Goal: Transaction & Acquisition: Obtain resource

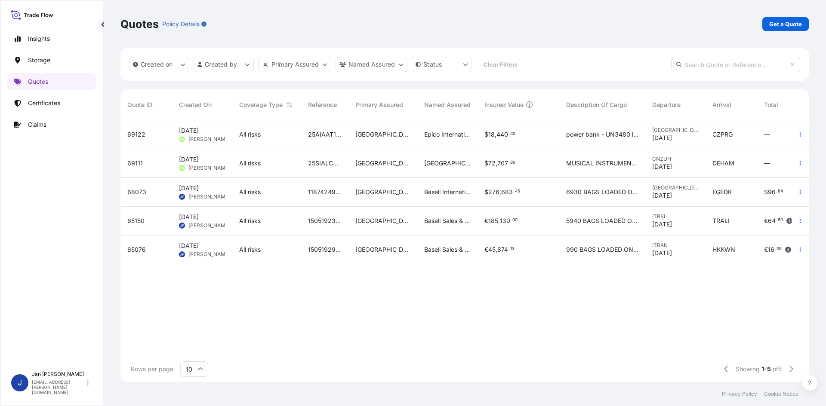
scroll to position [260, 682]
click at [70, 92] on div "Insights Storage Quotes Certificates Claims" at bounding box center [51, 194] width 89 height 345
click at [70, 85] on link "Quotes" at bounding box center [51, 81] width 89 height 17
click at [778, 15] on div "Quotes Policy Details Get a Quote" at bounding box center [464, 24] width 688 height 48
click at [778, 22] on p "Get a Quote" at bounding box center [785, 24] width 33 height 9
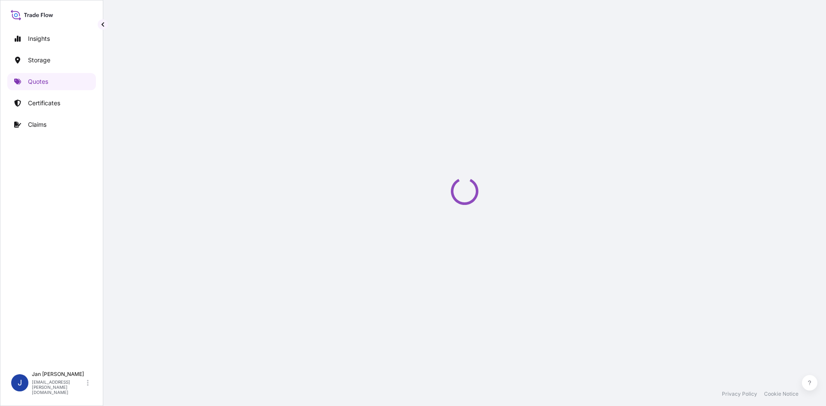
select select "Water"
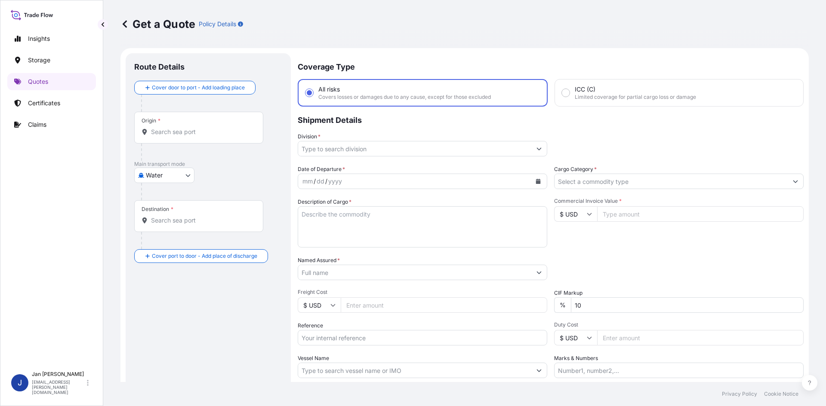
scroll to position [14, 0]
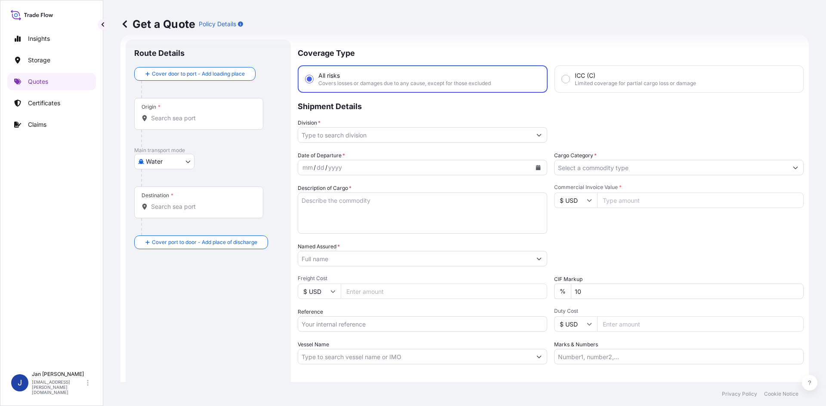
click at [367, 330] on input "Reference" at bounding box center [422, 324] width 249 height 15
paste input "1187434023"
click at [397, 326] on input "1187434023" at bounding box center [422, 324] width 249 height 15
paste input "5013214787"
click at [423, 315] on div "Reference 1187434023 5013214787" at bounding box center [422, 320] width 249 height 24
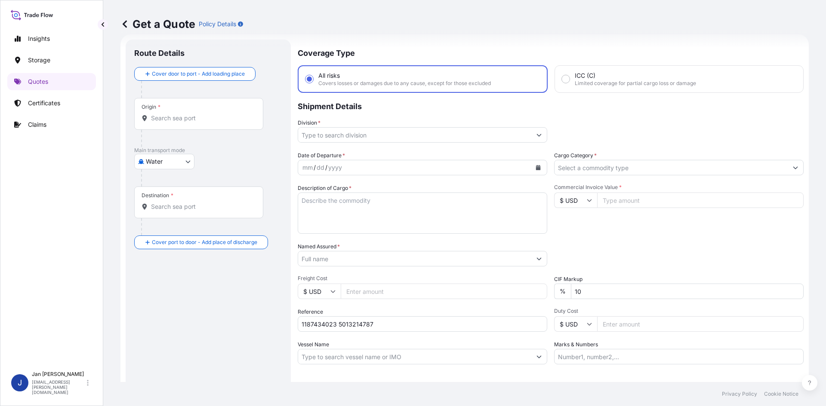
click at [420, 318] on input "1187434023 5013214787" at bounding box center [422, 324] width 249 height 15
paste input "5013216914"
type input "1187434023 5013214787 5013216914"
click at [400, 268] on div "Date of Departure * mm / dd / yyyy Cargo Category * Description of Cargo * Comm…" at bounding box center [551, 257] width 506 height 213
click at [404, 259] on input "Named Assured *" at bounding box center [414, 258] width 233 height 15
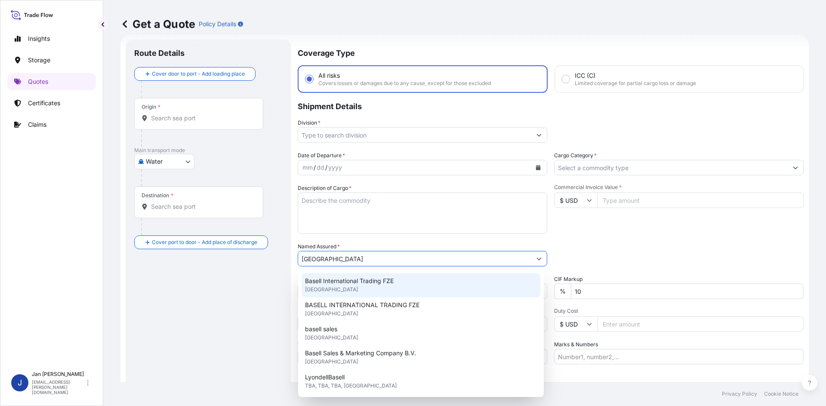
click at [351, 287] on div "Basell International Trading FZE [GEOGRAPHIC_DATA]" at bounding box center [421, 286] width 239 height 24
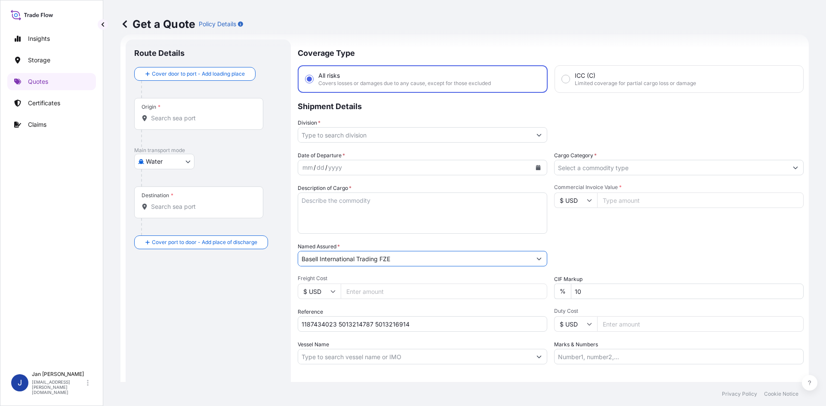
type input "Basell International Trading FZE"
click at [536, 166] on icon "Calendar" at bounding box center [538, 167] width 5 height 5
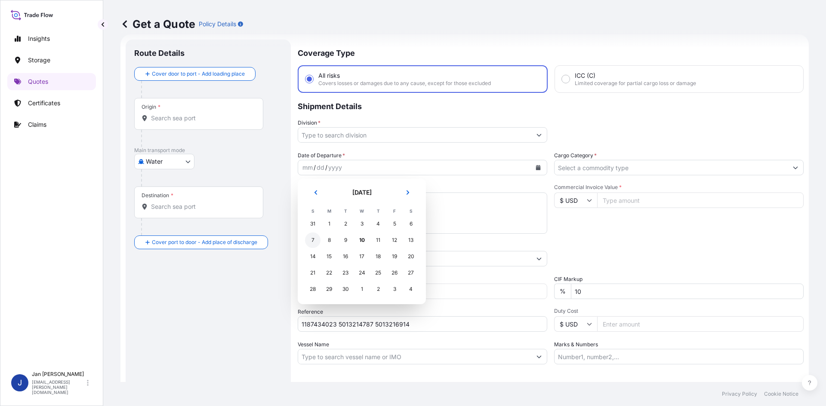
click at [314, 244] on div "7" at bounding box center [312, 240] width 15 height 15
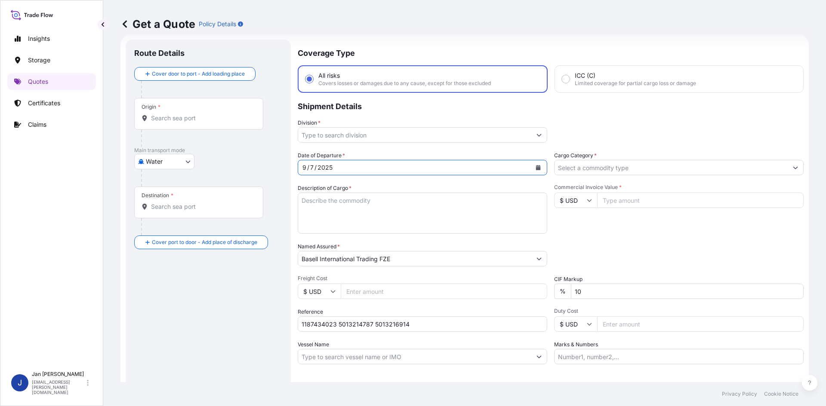
click at [451, 135] on input "Division *" at bounding box center [414, 134] width 233 height 15
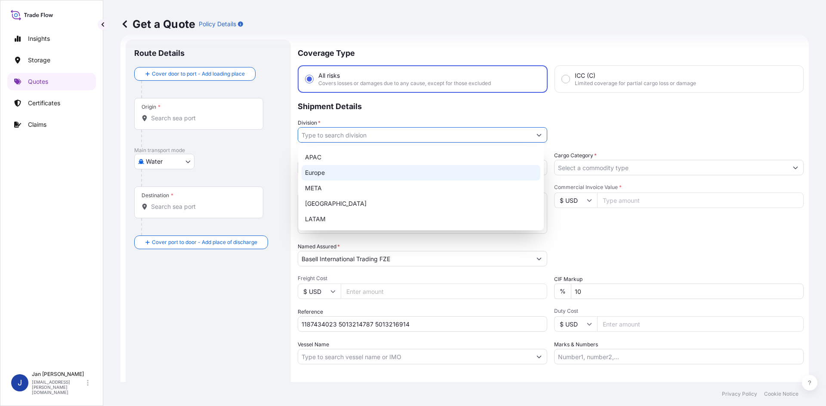
click at [434, 166] on div "Europe" at bounding box center [421, 172] width 239 height 15
type input "Europe"
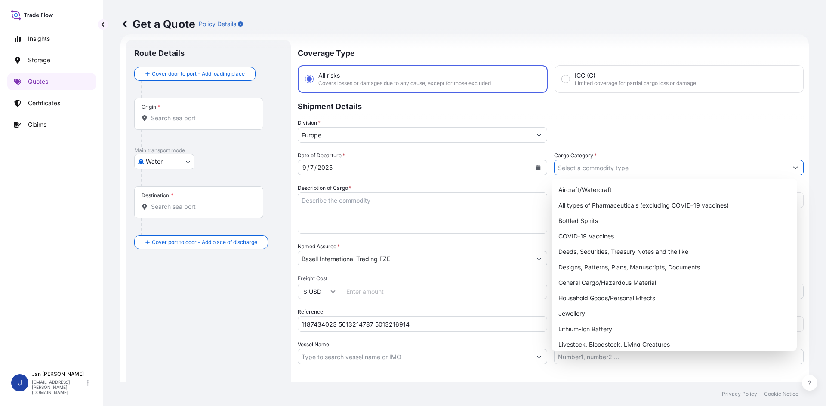
click at [602, 174] on input "Cargo Category *" at bounding box center [670, 167] width 233 height 15
click at [582, 287] on div "General Cargo/Hazardous Material" at bounding box center [674, 282] width 239 height 15
type input "General Cargo/Hazardous Material"
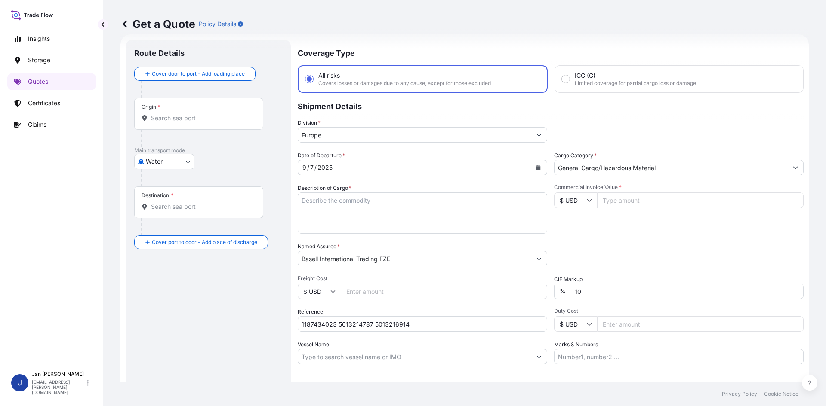
click at [607, 258] on div "Packing Category Type to search a container mode Please select a primary mode o…" at bounding box center [678, 255] width 249 height 24
click at [632, 201] on input "Commercial Invoice Value *" at bounding box center [700, 200] width 206 height 15
paste input "39066.19"
type input "39066.19"
click at [589, 198] on input "$ USD" at bounding box center [575, 200] width 43 height 15
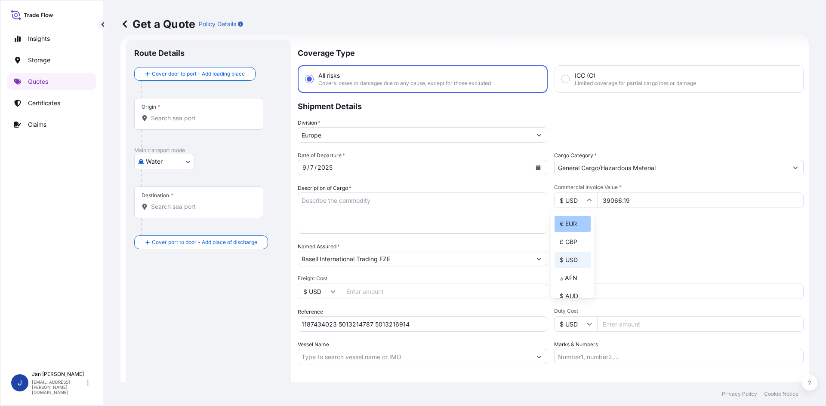
click at [579, 216] on div "€ EUR" at bounding box center [572, 224] width 36 height 16
type input "€ EUR"
click at [609, 231] on div "Commercial Invoice Value * € EUR 39066.19" at bounding box center [678, 209] width 249 height 50
click at [333, 196] on textarea "Description of Cargo *" at bounding box center [422, 213] width 249 height 41
paste textarea "BAGS LOADED ONTO 18 PALLETS LOADED INTO 1 40' HIGH CUBE CONTAINER ADSYL 5 C 33 F"
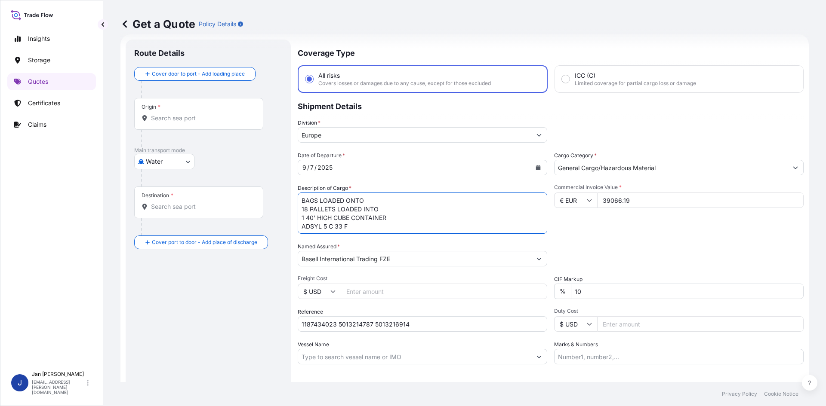
click at [303, 200] on textarea "BAGS LOADED ONTO 18 PALLETS LOADED INTO 1 40' HIGH CUBE CONTAINER ADSYL 5 C 33 F" at bounding box center [422, 213] width 249 height 41
type textarea "990 BAGS LOADED ONTO 18 PALLETS LOADED INTO 1 40' HIGH CUBE CONTAINER ADSYL 5 C…"
click at [627, 350] on input "Marks & Numbers" at bounding box center [678, 356] width 249 height 15
paste input "ACID: 3156660642025080097 EGYPTIAN IMPORTER TAX ID: 315666064 FOREIGN EXPORTER …"
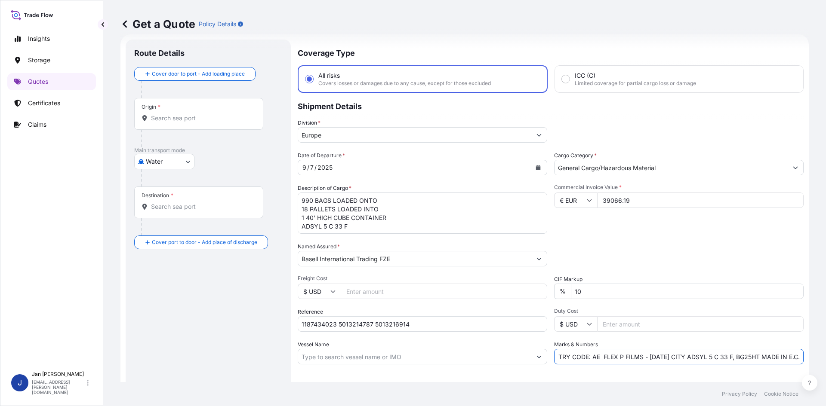
type input "ACID: 3156660642025080097 EGYPTIAN IMPORTER TAX ID: 315666064 FOREIGN EXPORTER …"
drag, startPoint x: 595, startPoint y: 372, endPoint x: 804, endPoint y: 354, distance: 209.4
click at [596, 372] on div "Letter of Credit This shipment has a letter of credit Letter of credit * Letter…" at bounding box center [551, 388] width 506 height 33
click at [212, 117] on input "Origin *" at bounding box center [202, 118] width 102 height 9
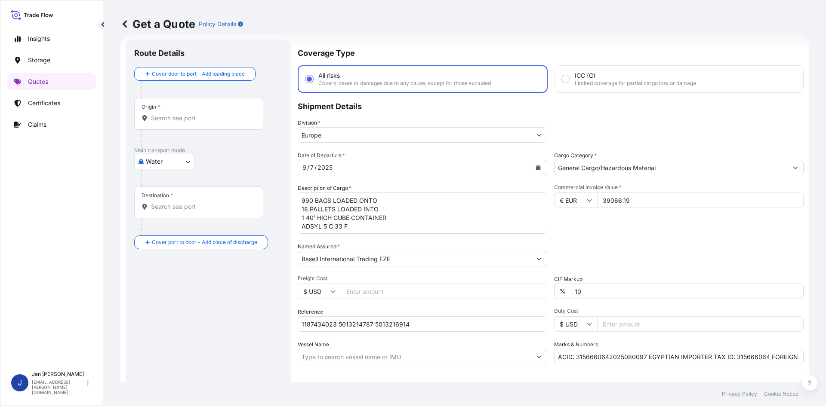
paste input "[GEOGRAPHIC_DATA]"
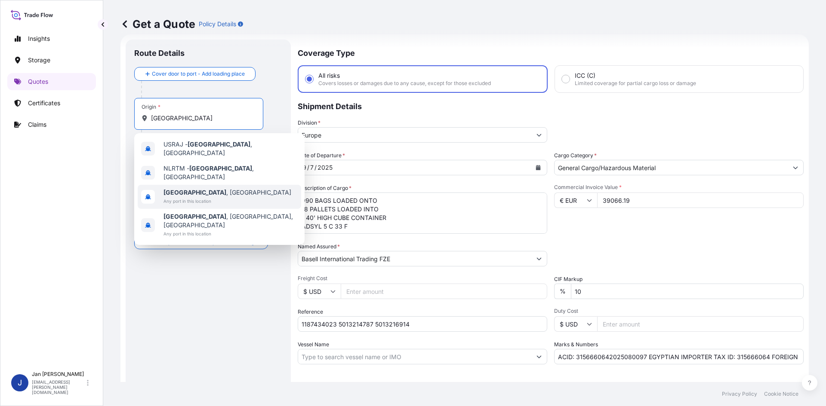
click at [201, 188] on span "[GEOGRAPHIC_DATA] , [GEOGRAPHIC_DATA]" at bounding box center [227, 192] width 128 height 9
type input "[GEOGRAPHIC_DATA], [GEOGRAPHIC_DATA]"
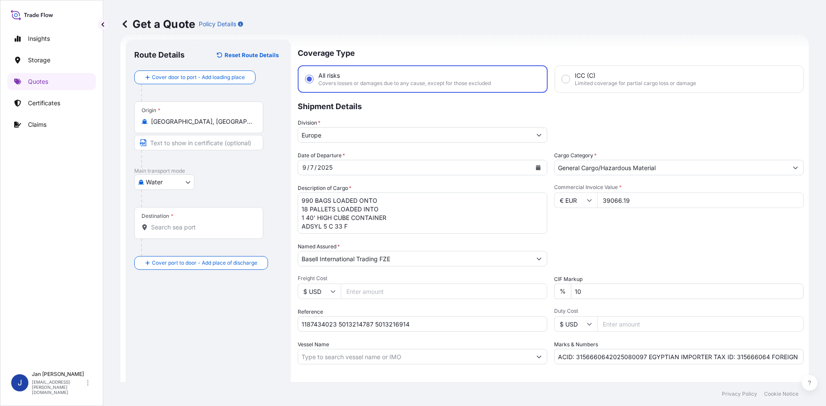
click at [234, 178] on div "Water Air Water Inland" at bounding box center [208, 182] width 148 height 15
click at [211, 230] on input "Destination *" at bounding box center [202, 227] width 102 height 9
paste input "[GEOGRAPHIC_DATA]"
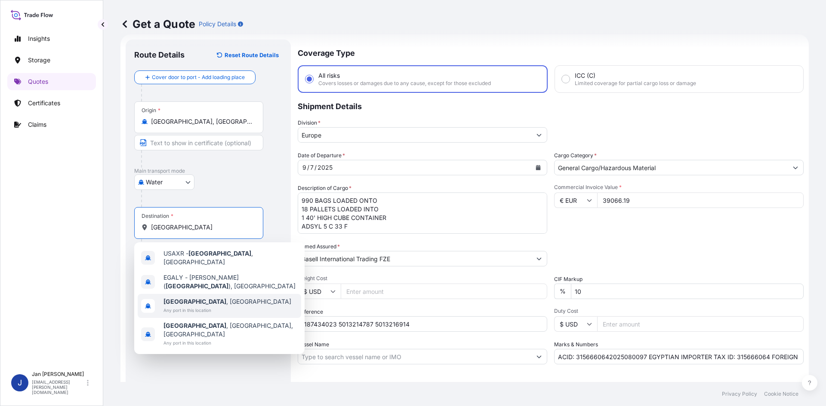
click at [208, 298] on span "[GEOGRAPHIC_DATA] , [GEOGRAPHIC_DATA]" at bounding box center [227, 302] width 128 height 9
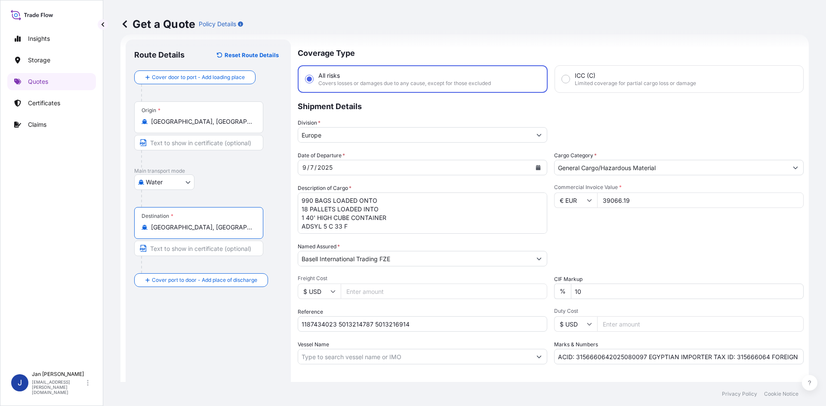
type input "[GEOGRAPHIC_DATA], [GEOGRAPHIC_DATA]"
click at [214, 322] on div "Route Details Reset Route Details Cover door to port - Add loading place Place …" at bounding box center [208, 234] width 148 height 372
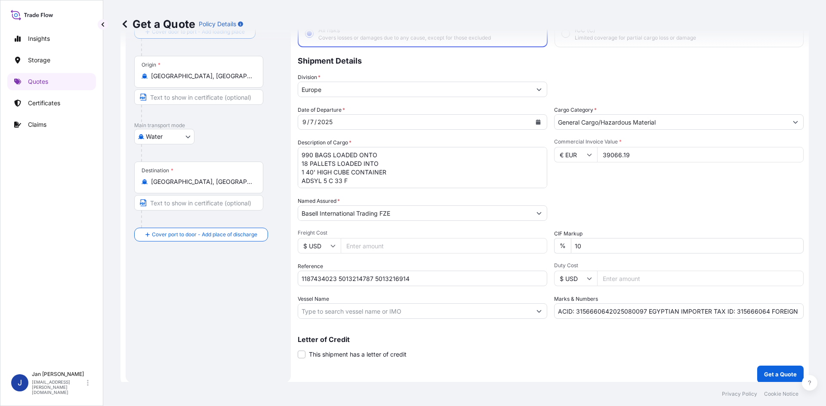
scroll to position [65, 0]
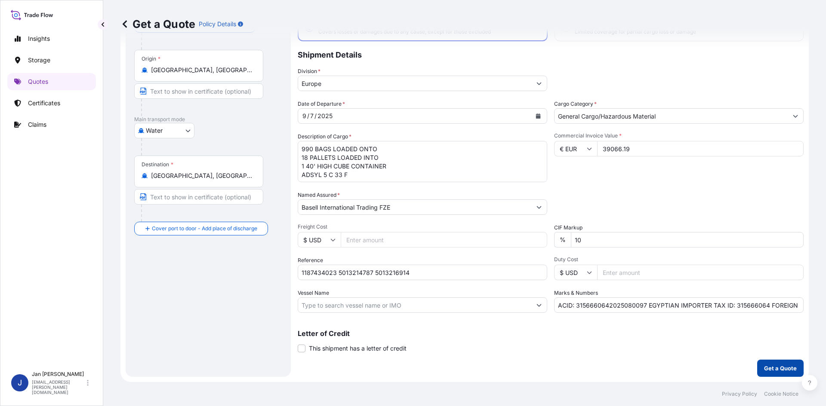
click at [765, 364] on button "Get a Quote" at bounding box center [780, 368] width 46 height 17
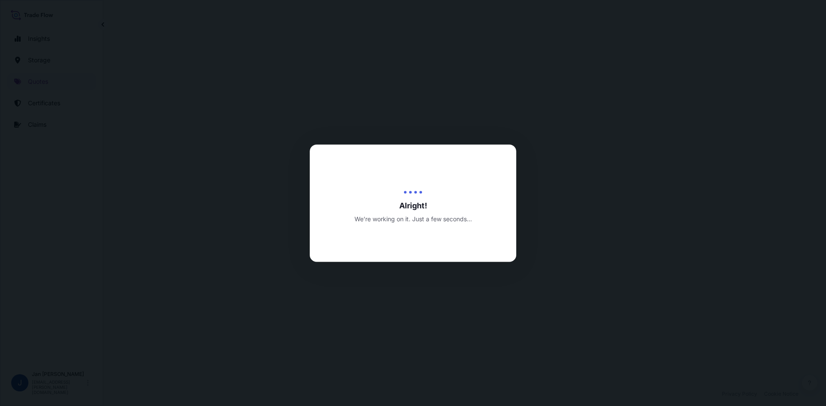
select select "Water"
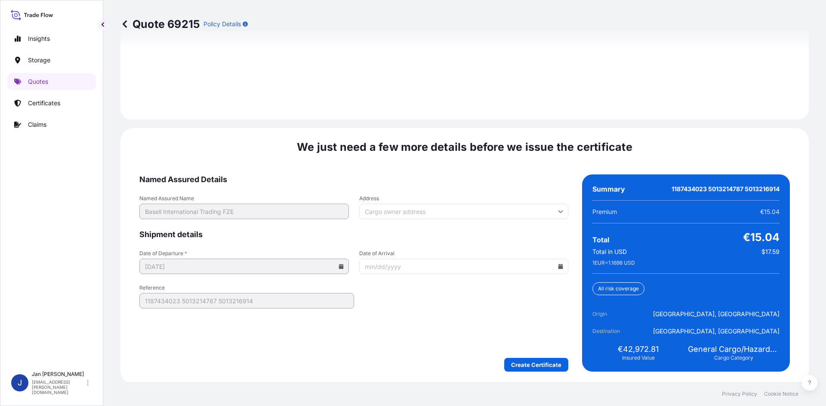
scroll to position [1234, 0]
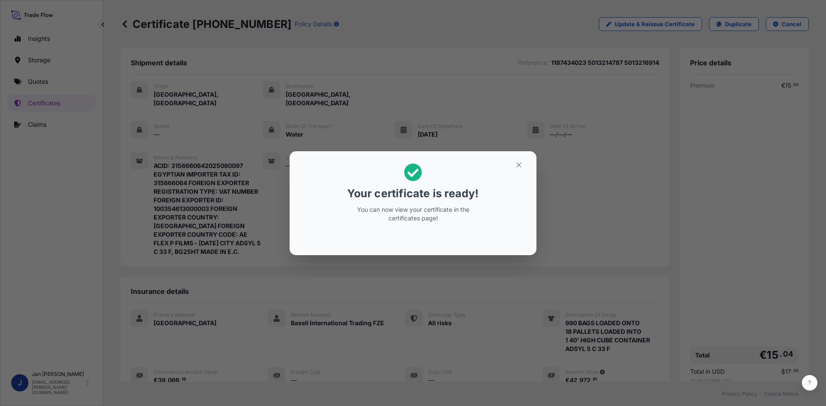
click at [277, 45] on div "Your certificate is ready! You can now view your certificate in the certificate…" at bounding box center [413, 203] width 826 height 406
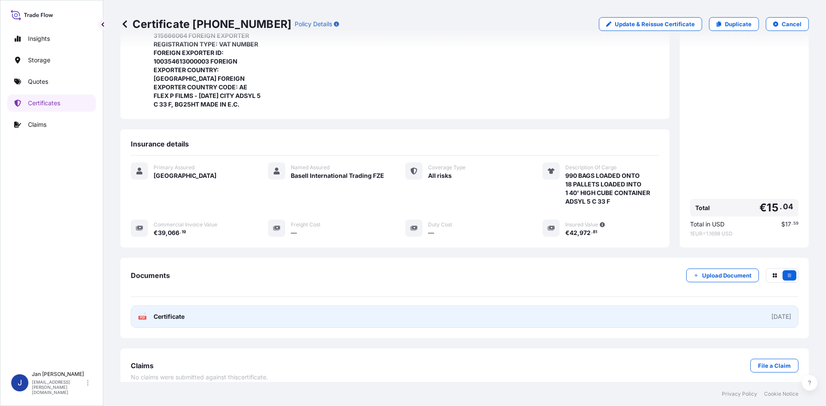
scroll to position [157, 0]
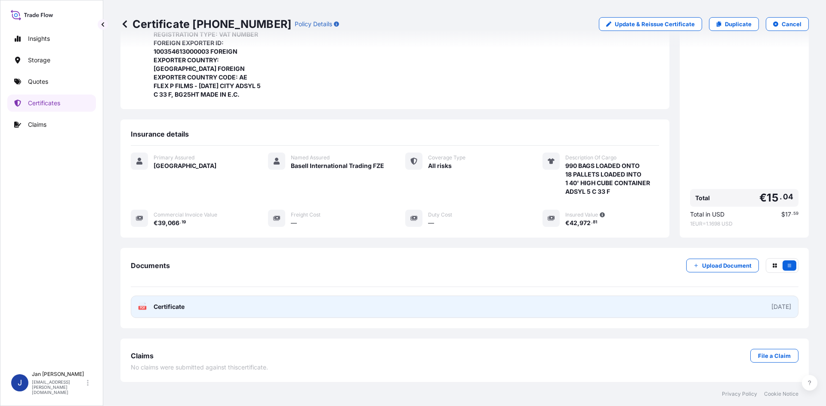
click at [221, 297] on link "PDF Certificate [DATE]" at bounding box center [465, 307] width 668 height 22
